Goal: Navigation & Orientation: Find specific page/section

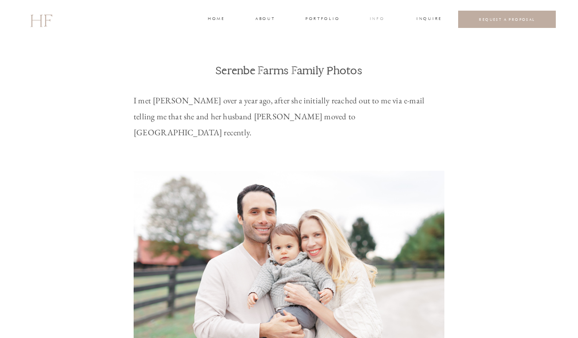
click at [374, 21] on h3 "INFO" at bounding box center [377, 20] width 16 height 8
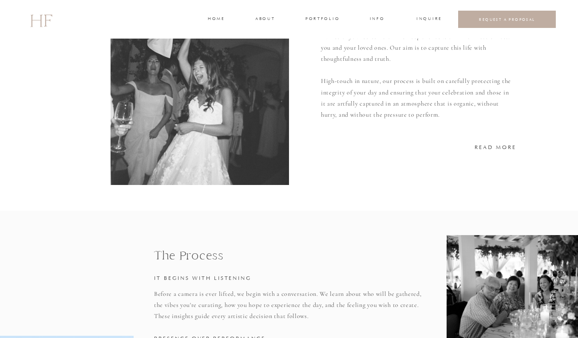
scroll to position [170, 0]
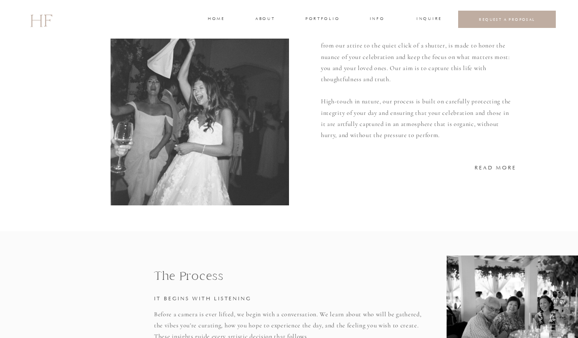
click at [220, 19] on h3 "home" at bounding box center [216, 20] width 16 height 8
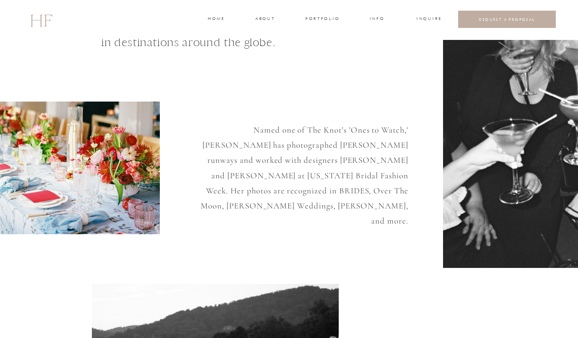
scroll to position [56, 0]
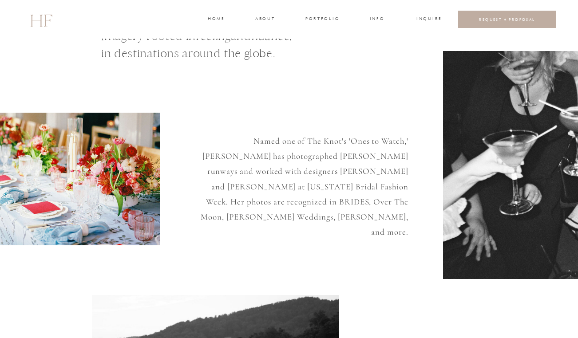
click at [315, 20] on h3 "portfolio" at bounding box center [321, 20] width 33 height 8
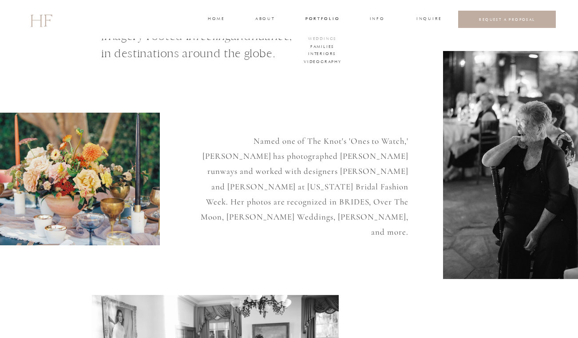
click at [327, 35] on h3 "WEDDINGS" at bounding box center [322, 39] width 31 height 8
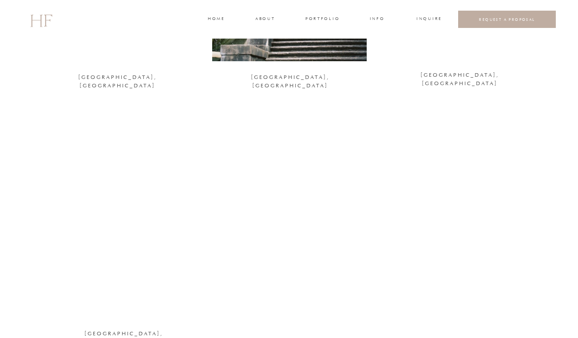
scroll to position [1357, 0]
